Goal: Information Seeking & Learning: Find specific fact

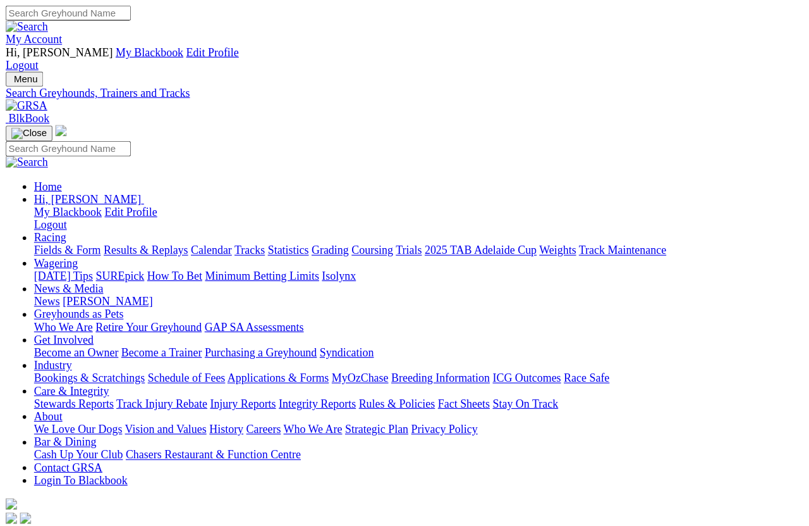
scroll to position [8, 0]
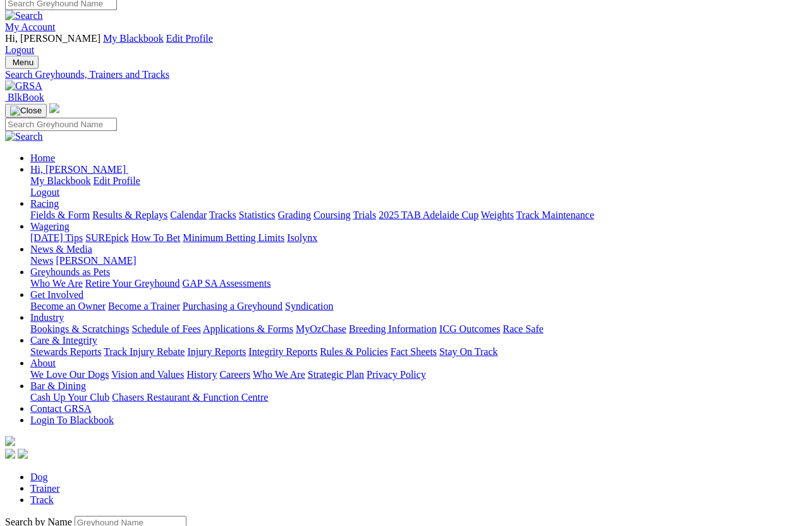
click at [75, 468] on input "Search by Greyhound name" at bounding box center [131, 521] width 112 height 13
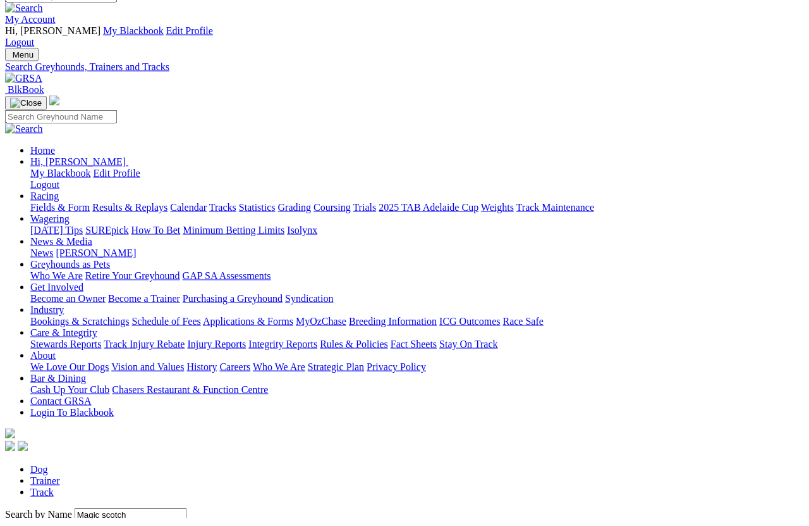
scroll to position [16, 0]
type input "Magic scotch"
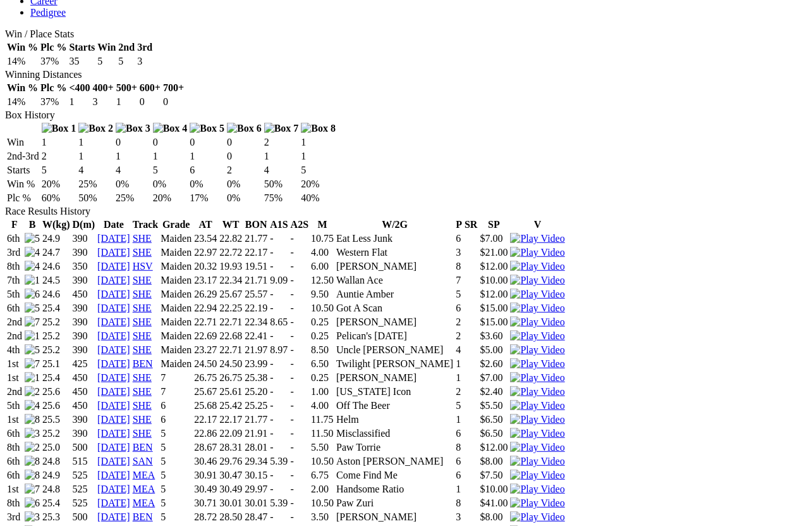
scroll to position [808, 0]
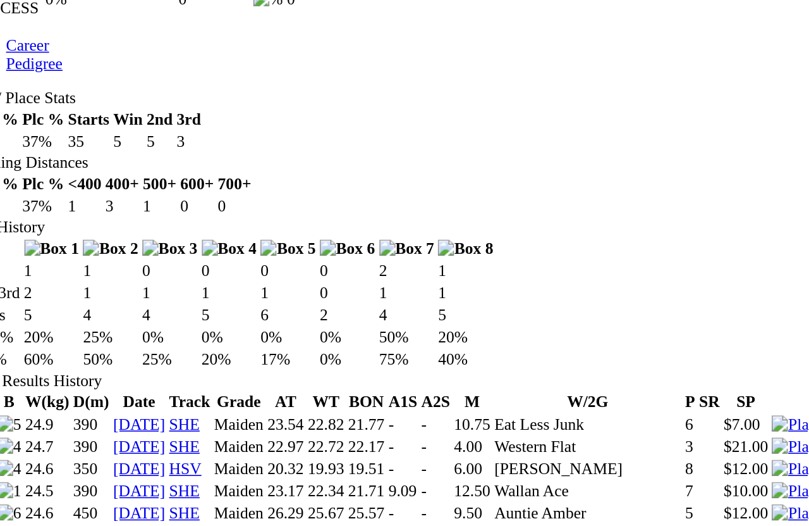
scroll to position [749, 0]
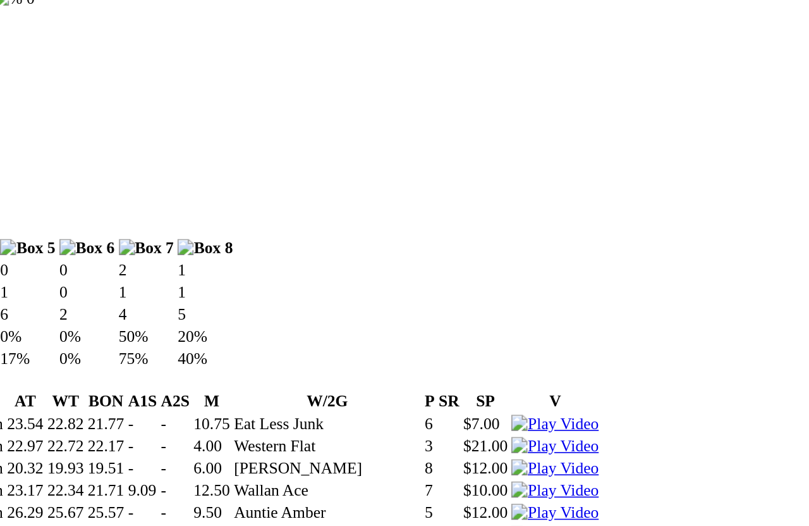
click at [510, 468] on img at bounding box center [537, 516] width 54 height 11
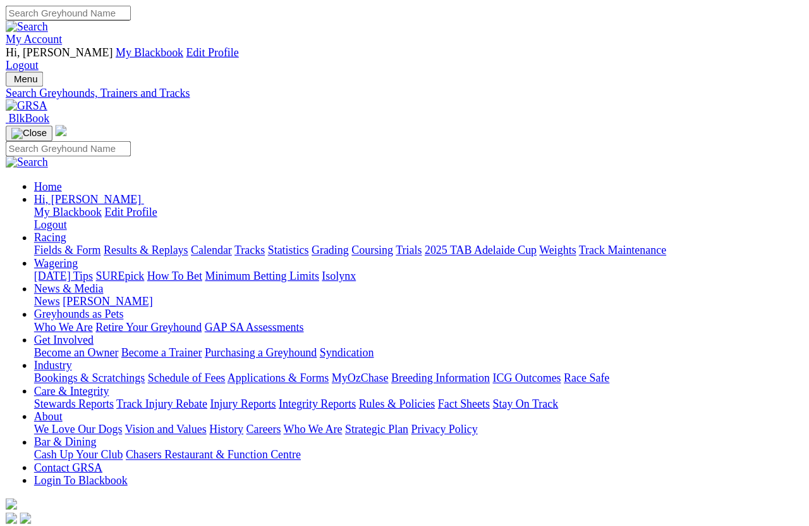
scroll to position [9, 0]
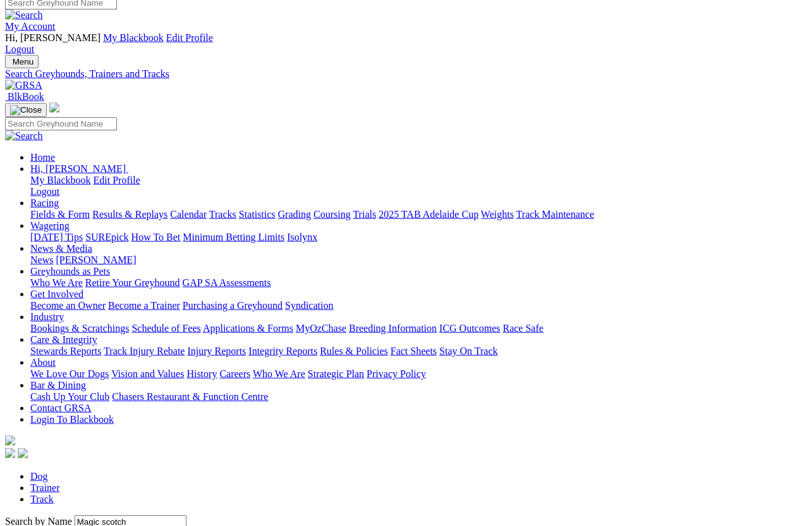
scroll to position [16, 0]
